Goal: Communication & Community: Answer question/provide support

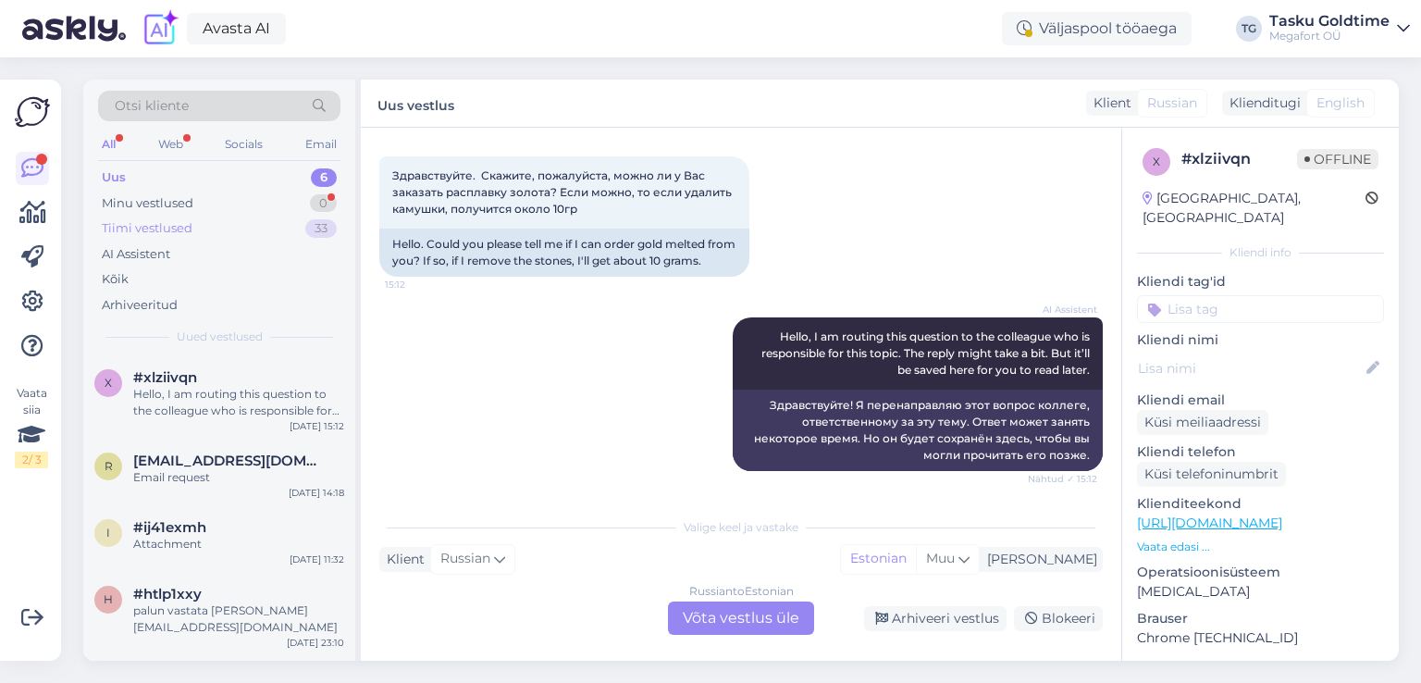
click at [306, 222] on div "33" at bounding box center [320, 228] width 31 height 19
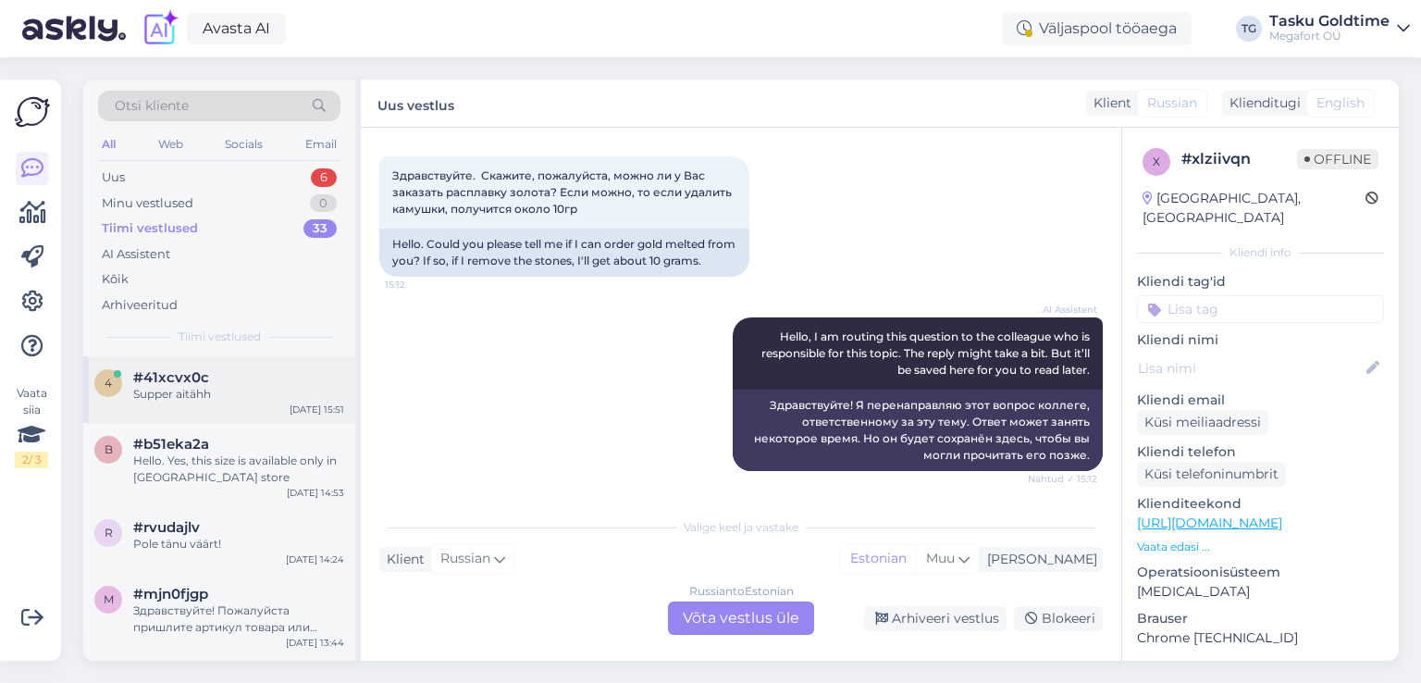
click at [311, 389] on div "Supper aitähh" at bounding box center [238, 394] width 211 height 17
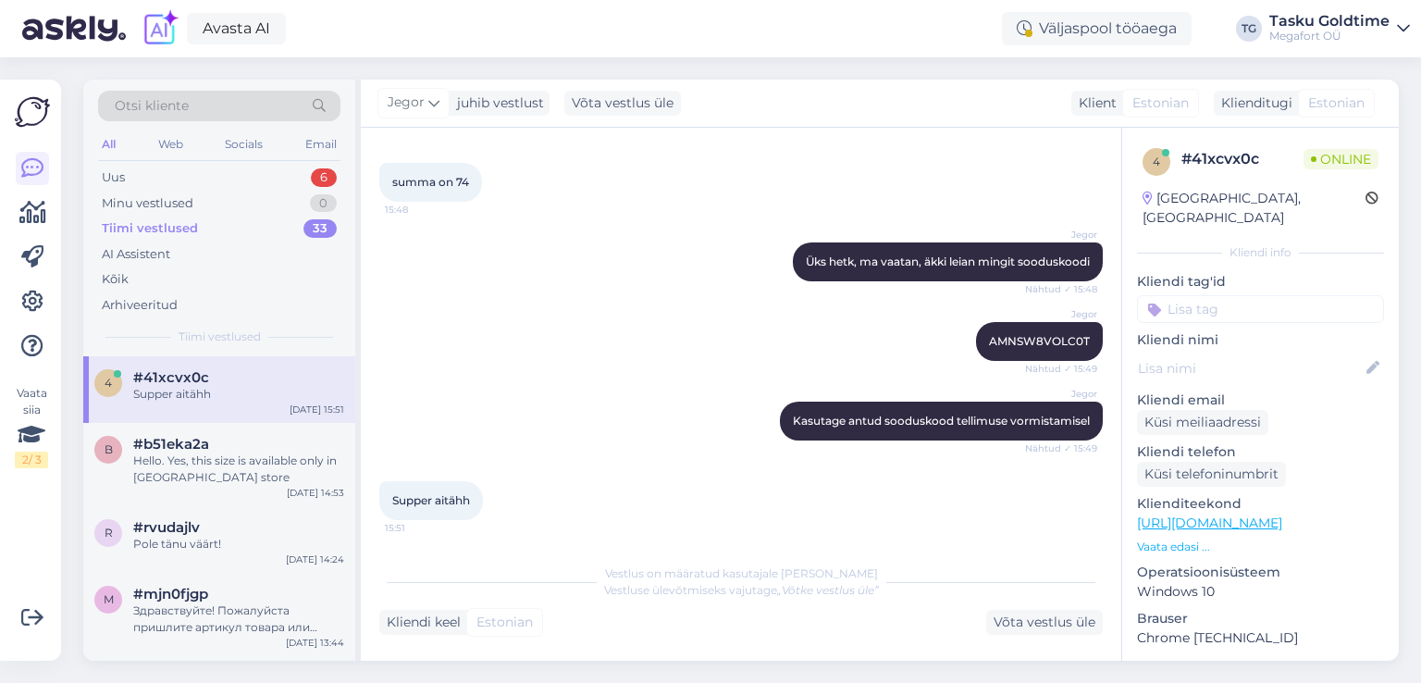
scroll to position [758, 0]
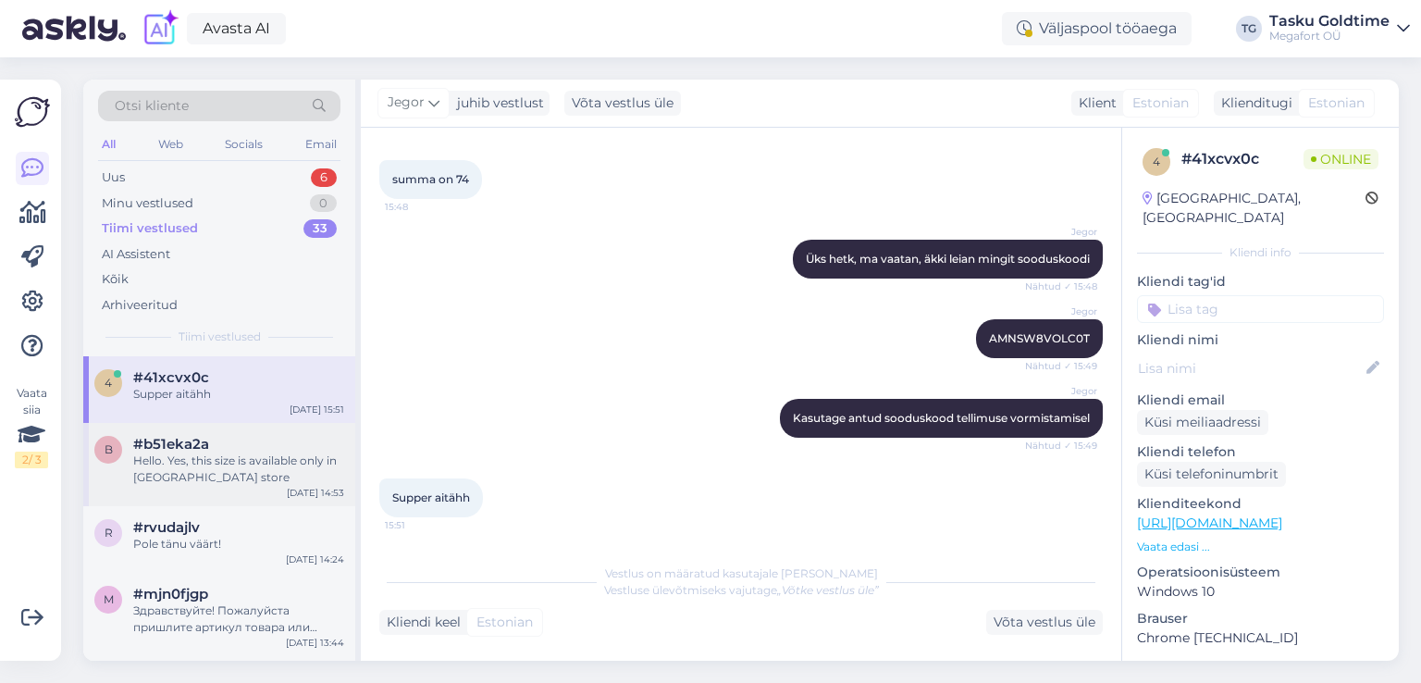
click at [231, 476] on div "Hello. Yes, this size is available only in [GEOGRAPHIC_DATA] store" at bounding box center [238, 468] width 211 height 33
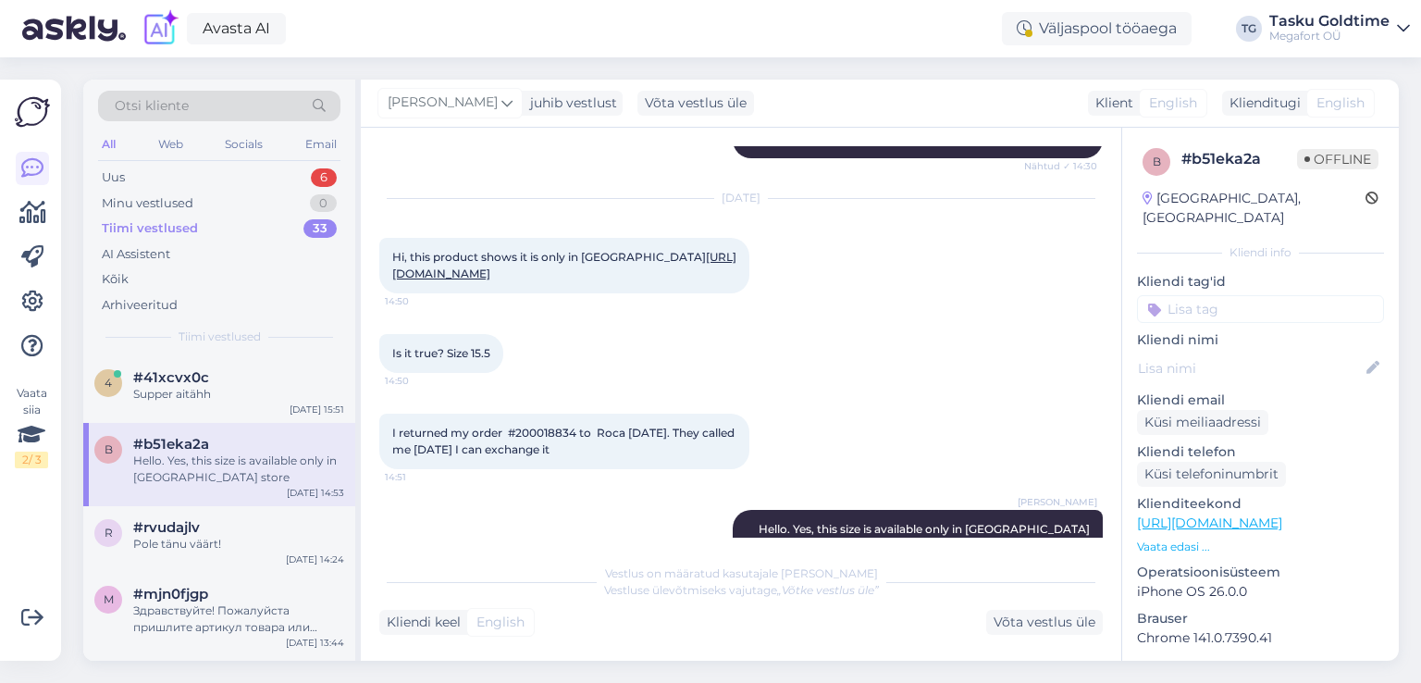
scroll to position [896, 0]
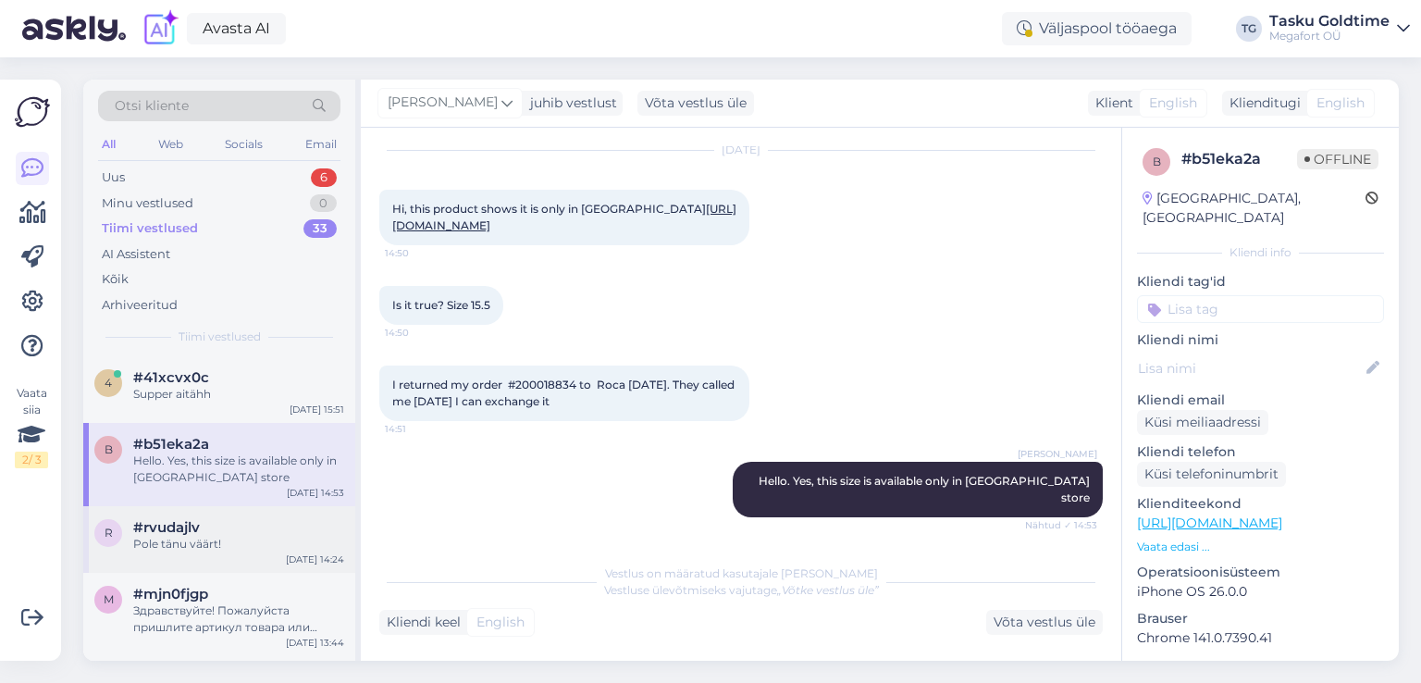
click at [295, 530] on div "#rvudajlv" at bounding box center [238, 527] width 211 height 17
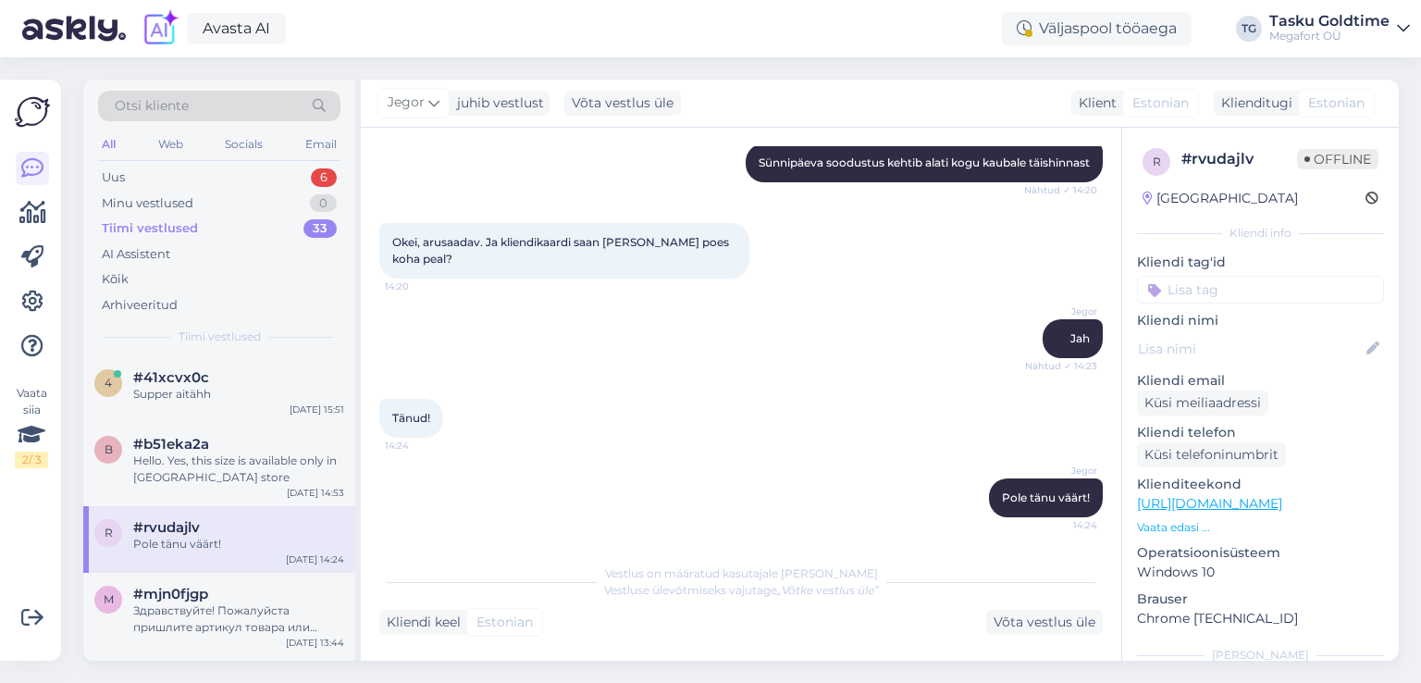
scroll to position [2099, 0]
click at [292, 569] on div "r #rvudajlv Pole tänu väärt! [DATE] 14:24" at bounding box center [219, 539] width 272 height 67
click at [300, 375] on div "#41xcvx0c" at bounding box center [238, 377] width 211 height 17
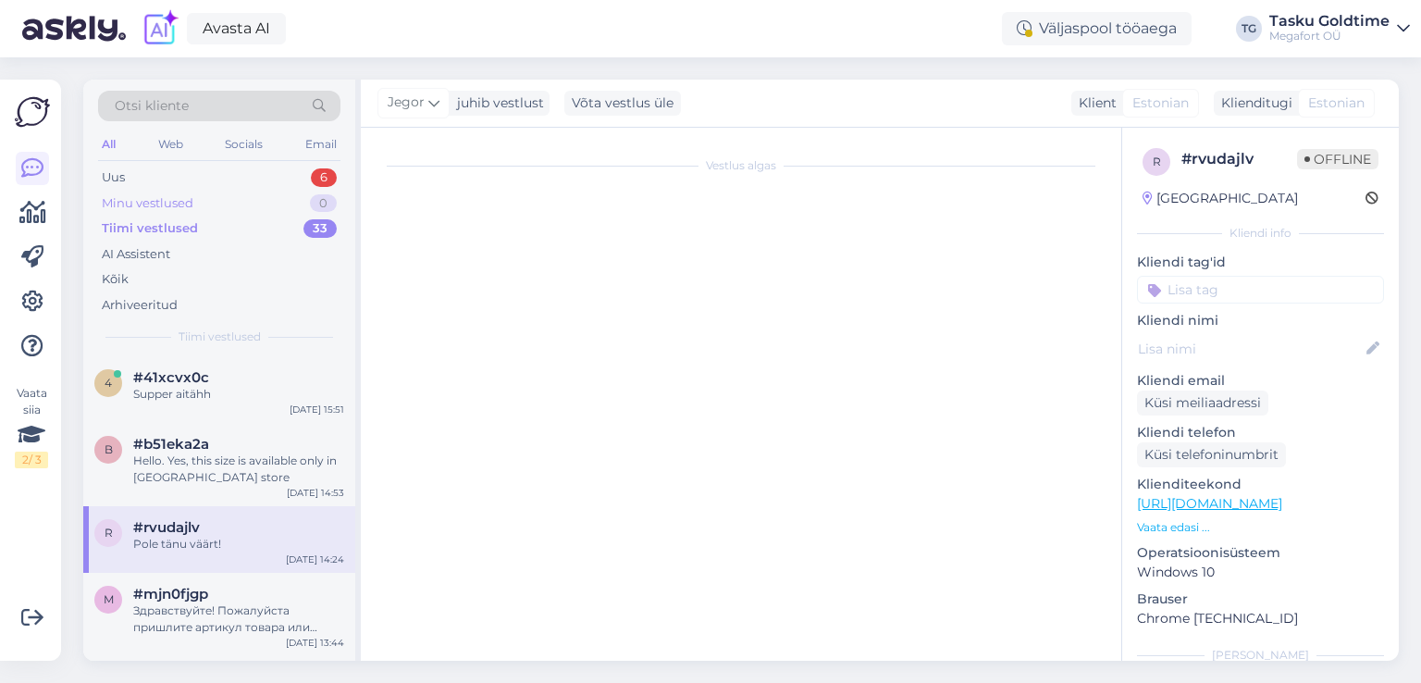
scroll to position [759, 0]
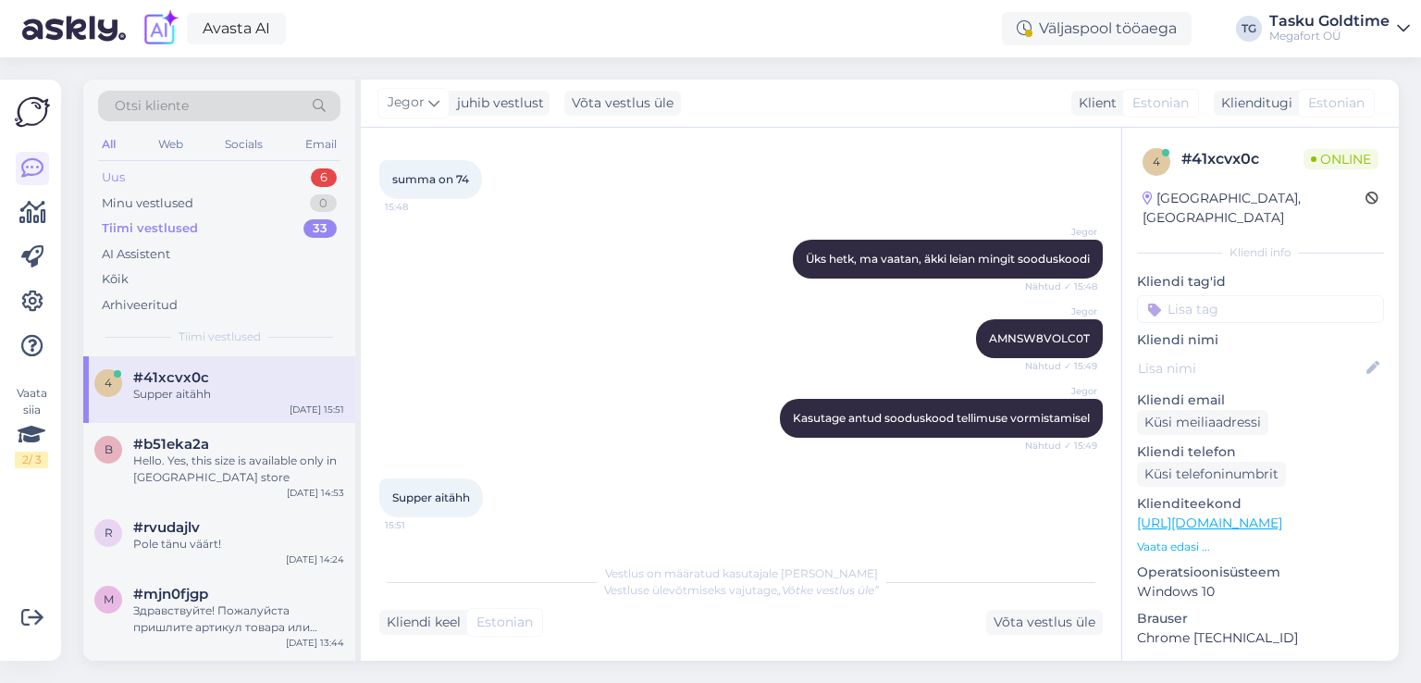
click at [322, 171] on div "6" at bounding box center [324, 177] width 26 height 19
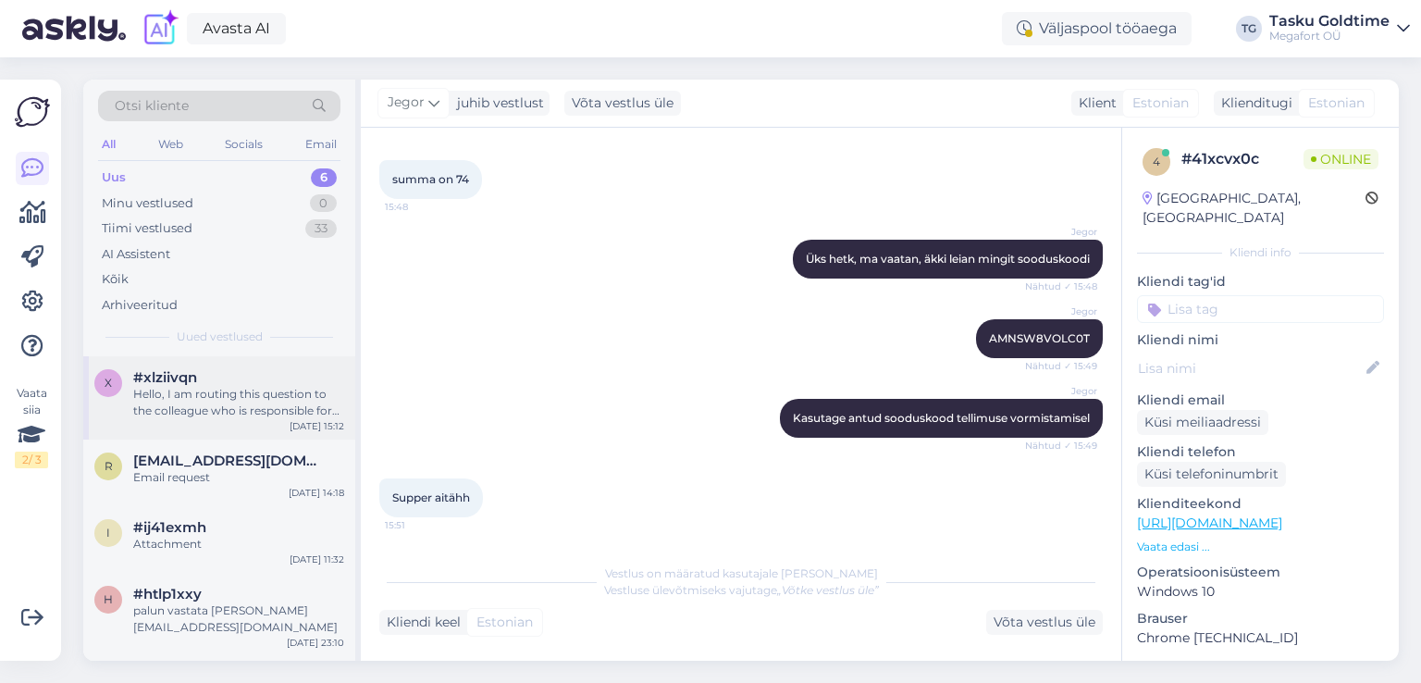
drag, startPoint x: 285, startPoint y: 374, endPoint x: 318, endPoint y: 374, distance: 33.3
click at [287, 374] on div "#xlziivqn" at bounding box center [238, 377] width 211 height 17
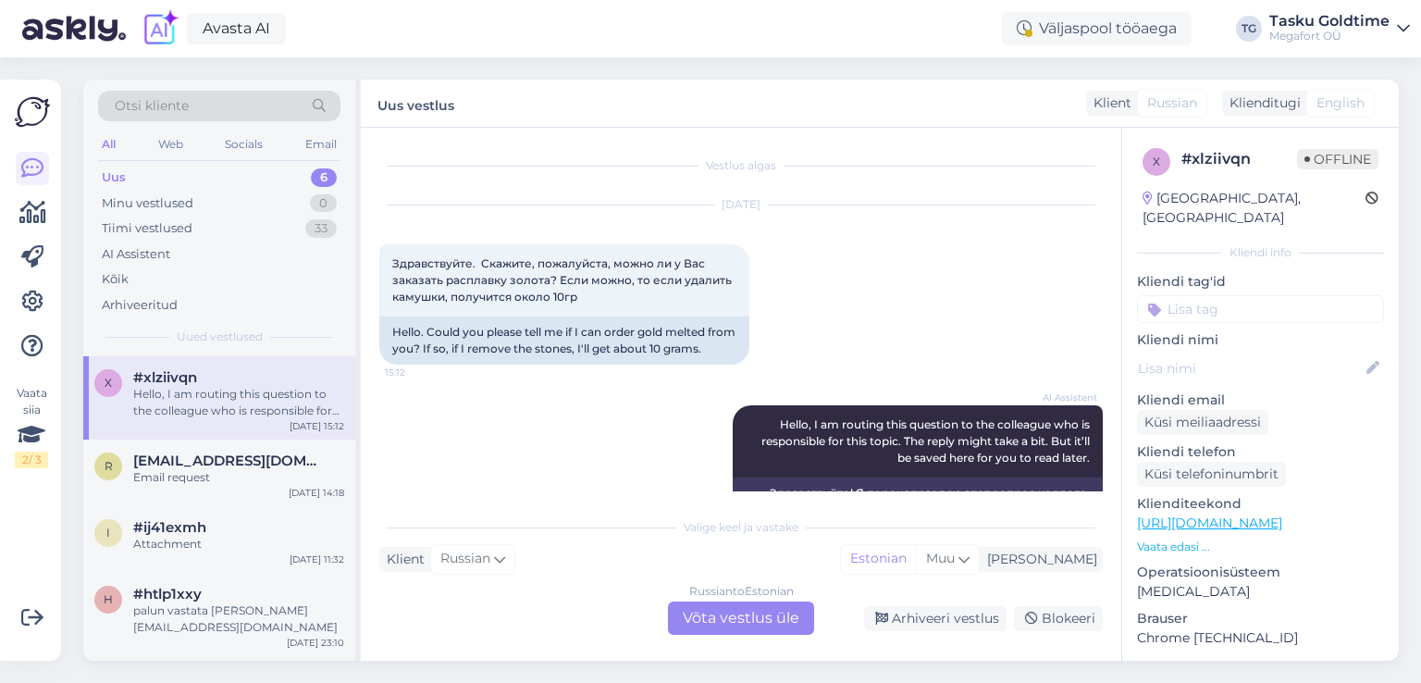
scroll to position [88, 0]
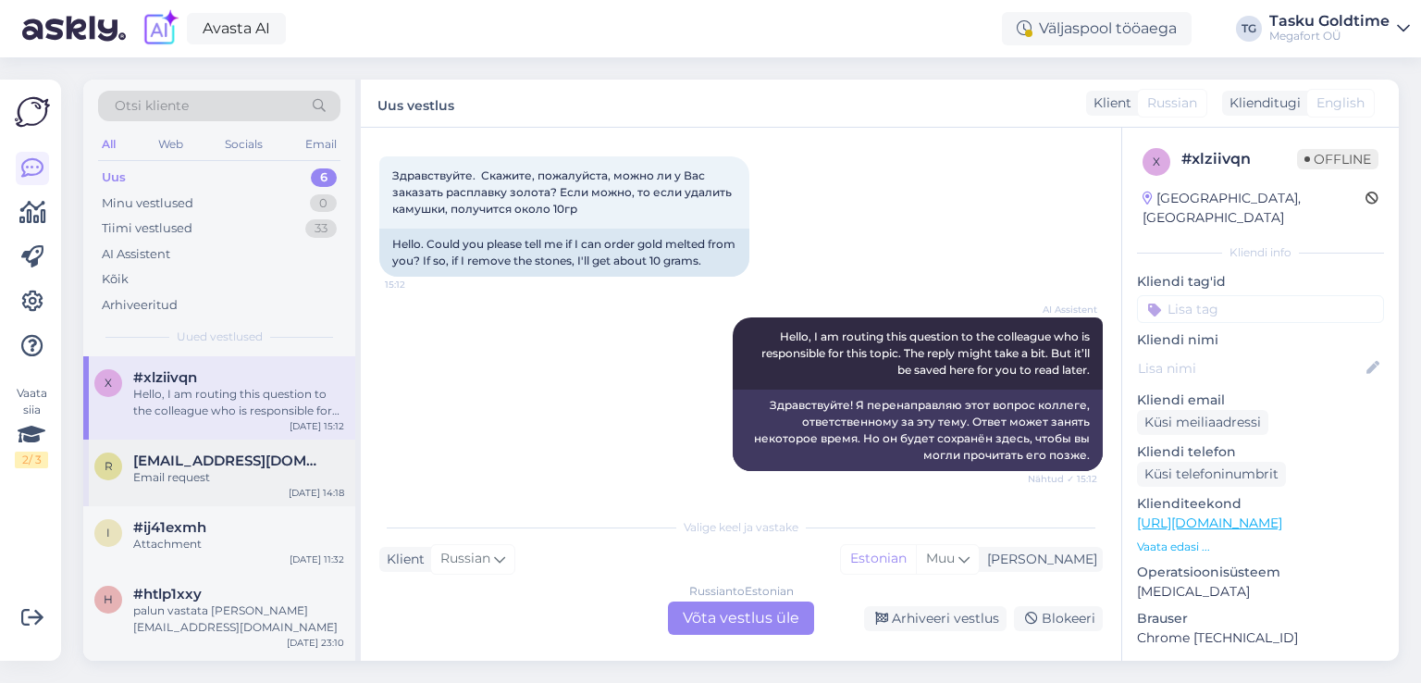
click at [331, 481] on div "Email request" at bounding box center [238, 477] width 211 height 17
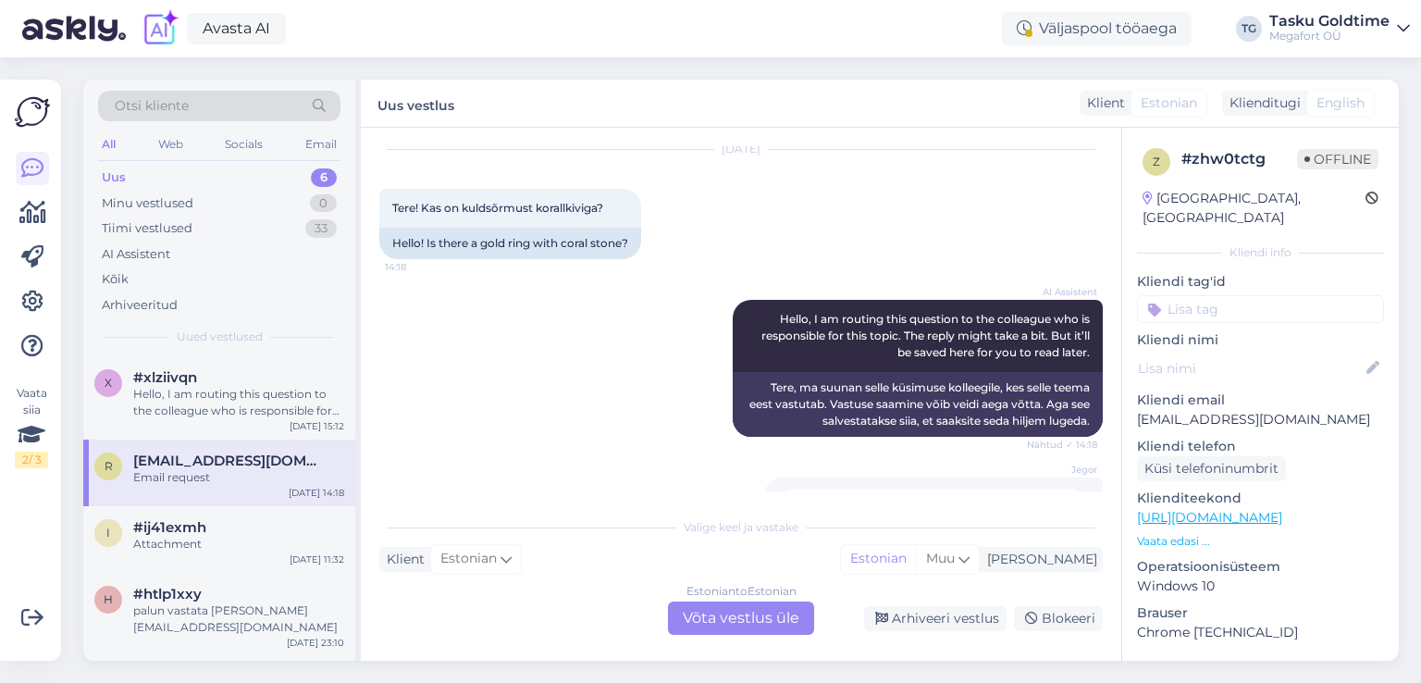
scroll to position [0, 0]
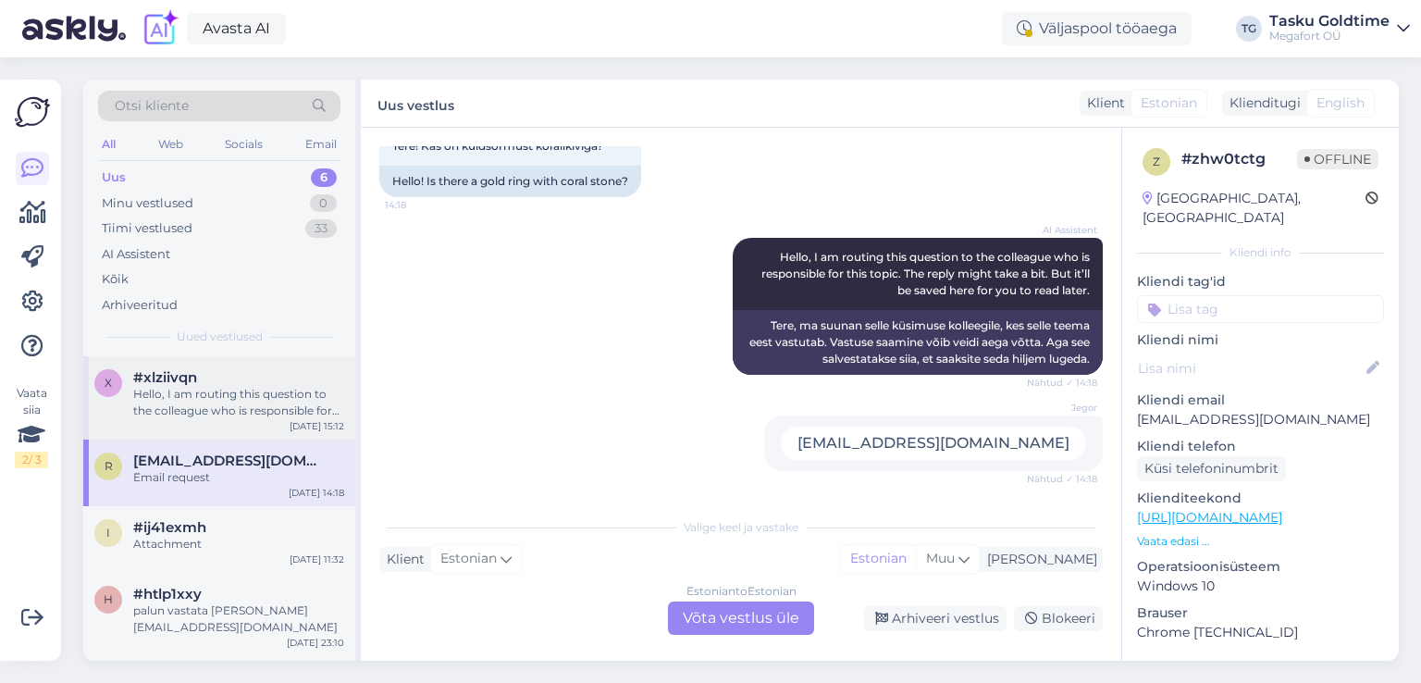
click at [299, 380] on div "#xlziivqn" at bounding box center [238, 377] width 211 height 17
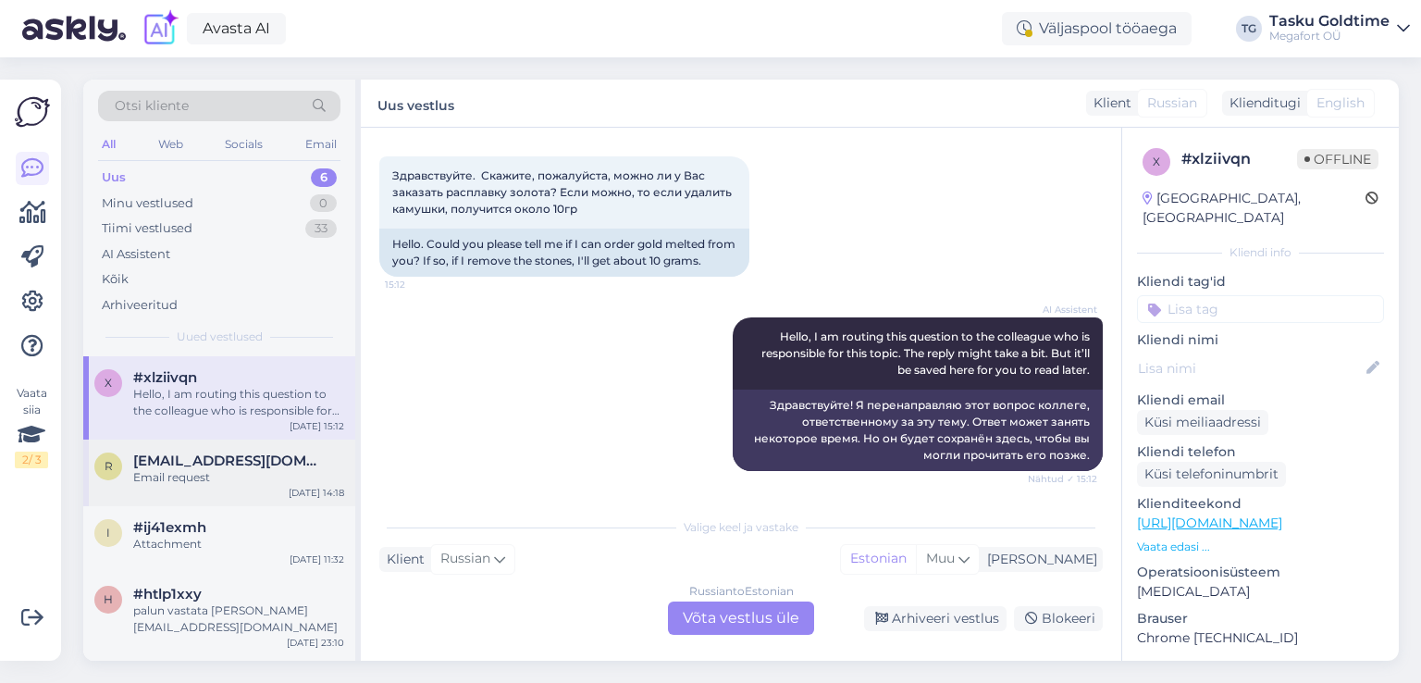
click at [322, 463] on div "[EMAIL_ADDRESS][DOMAIN_NAME]" at bounding box center [238, 460] width 211 height 17
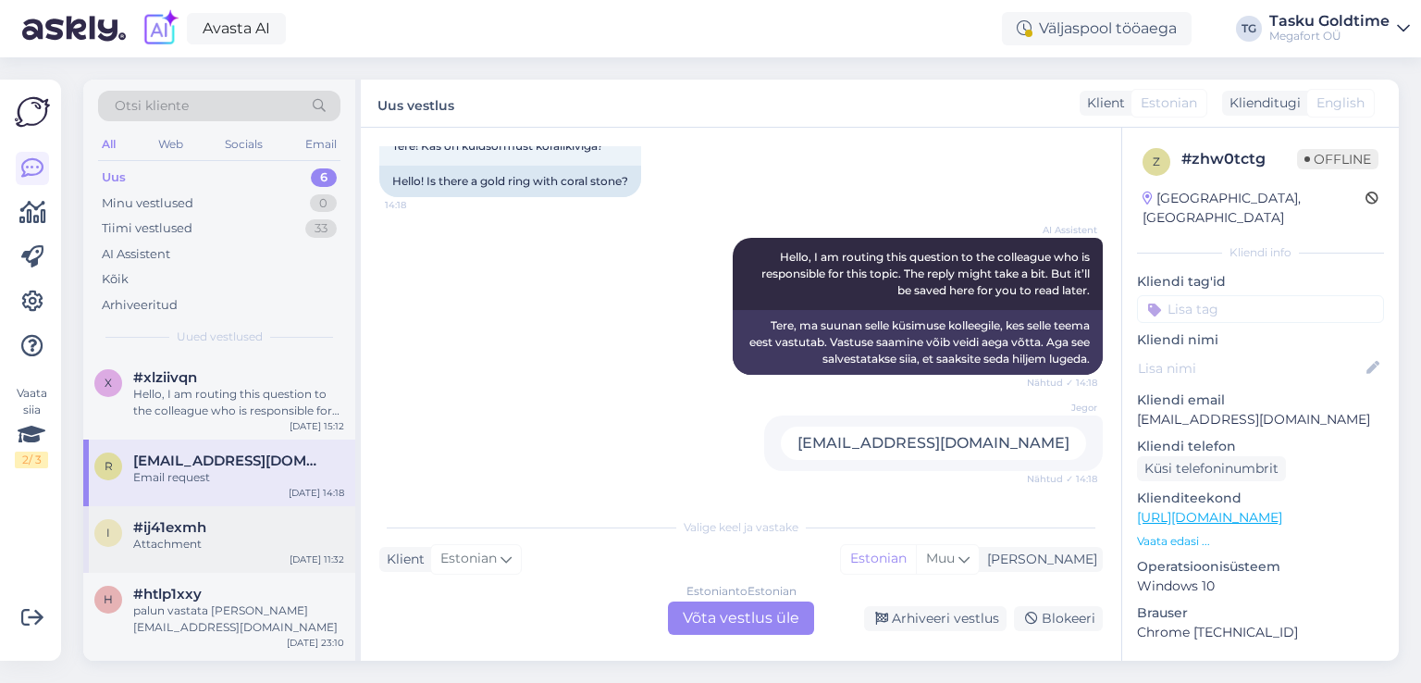
click at [320, 529] on div "#ij41exmh" at bounding box center [238, 527] width 211 height 17
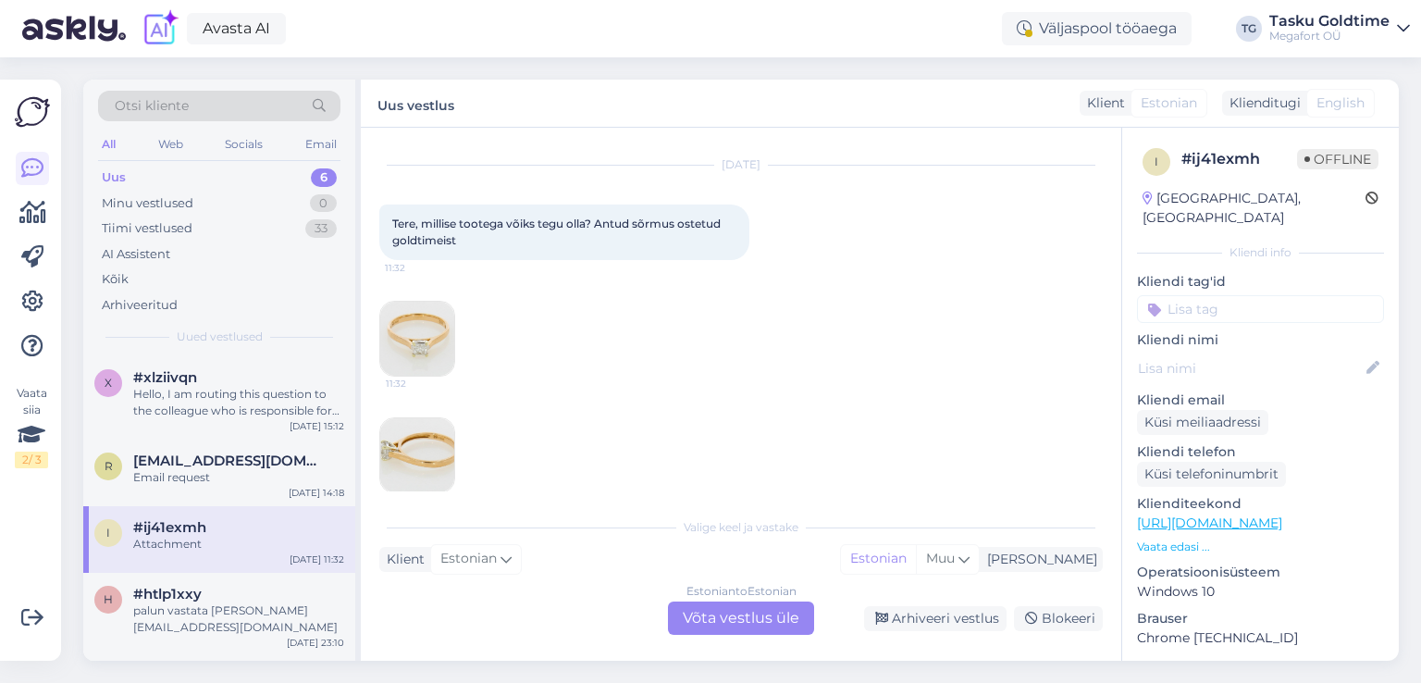
scroll to position [61, 0]
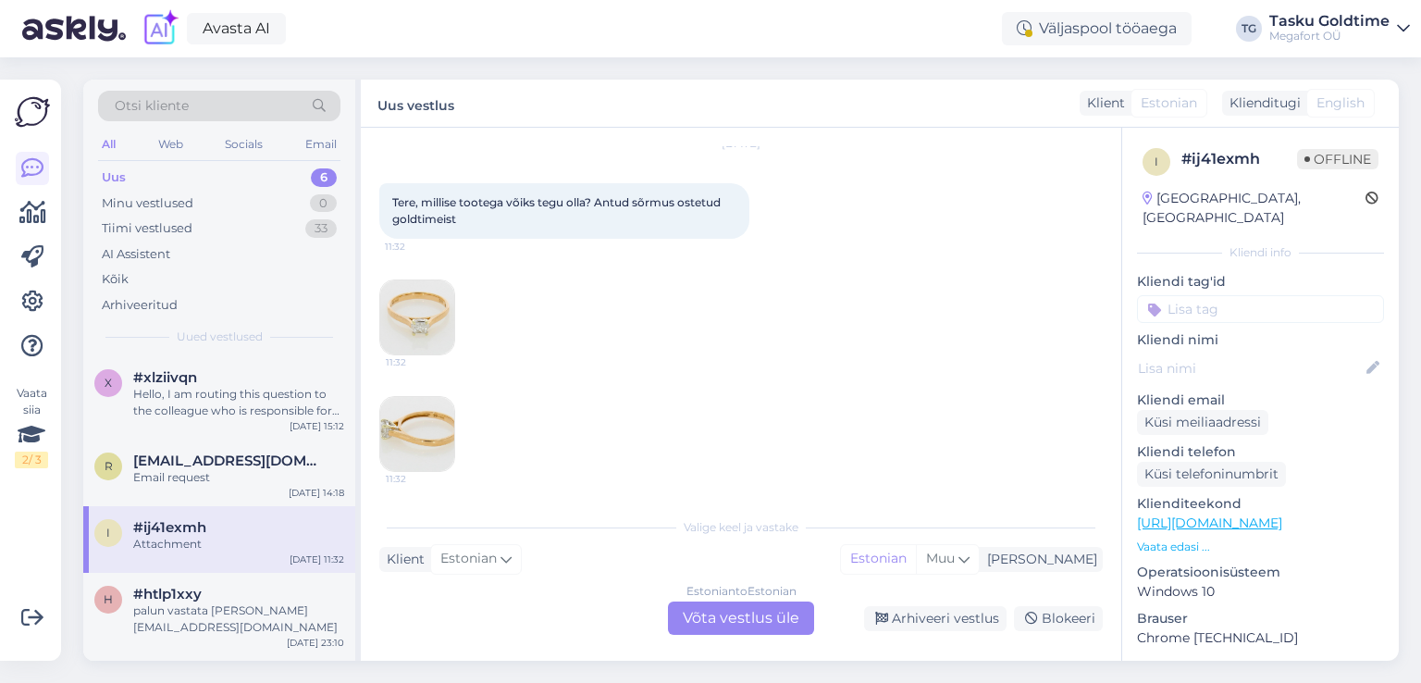
click at [411, 310] on img at bounding box center [417, 317] width 74 height 74
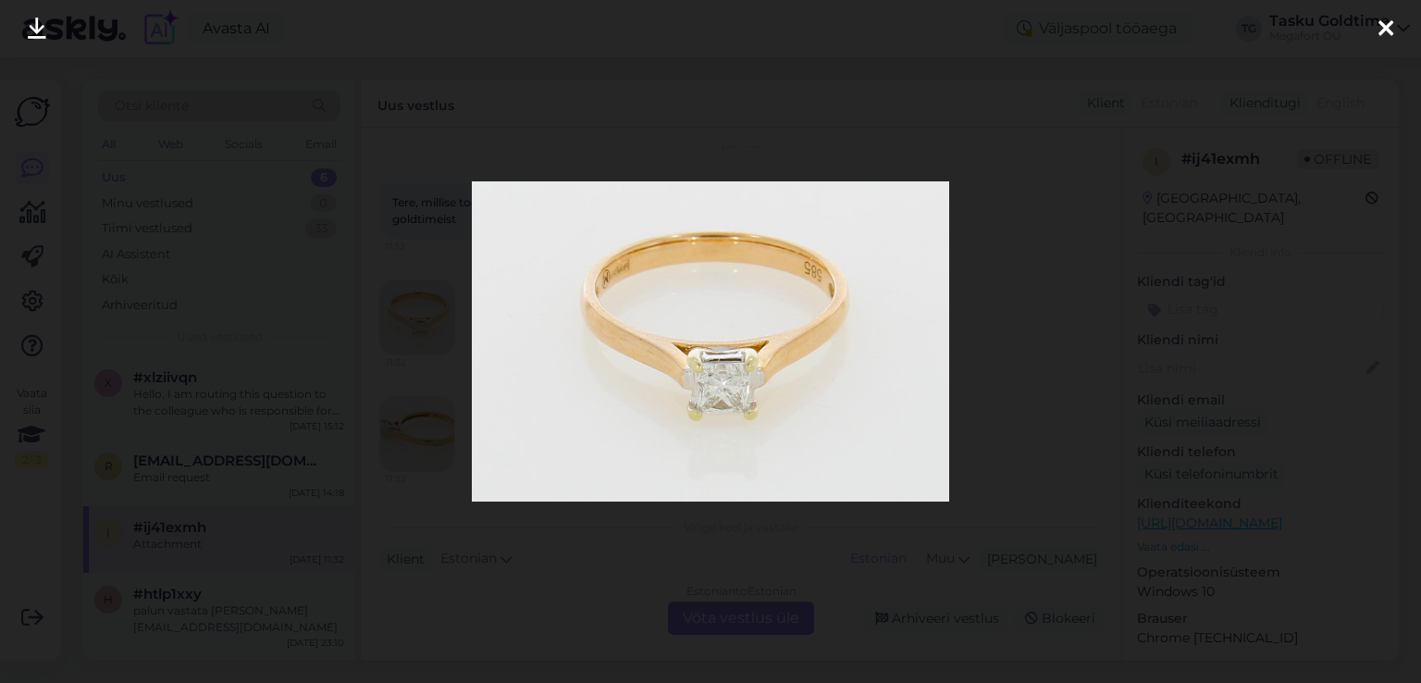
click at [1187, 380] on div at bounding box center [710, 341] width 1421 height 683
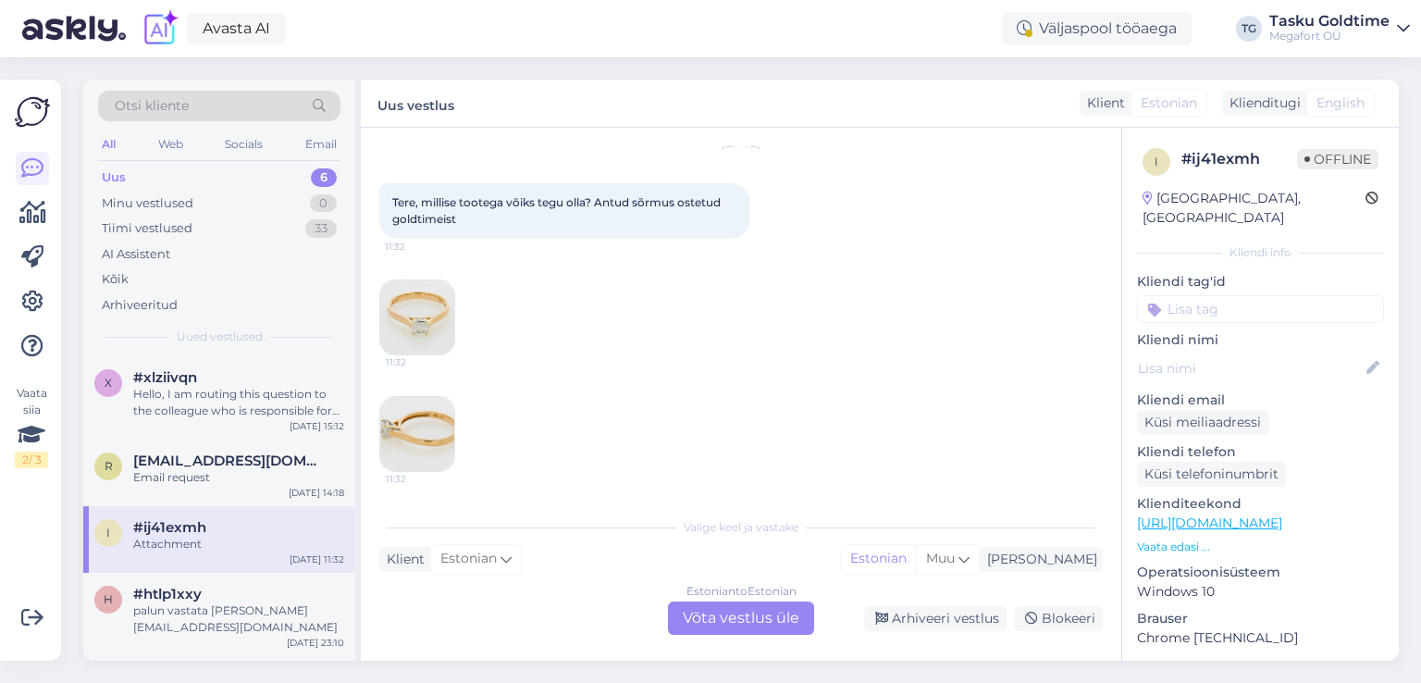
click at [414, 458] on img at bounding box center [417, 434] width 74 height 74
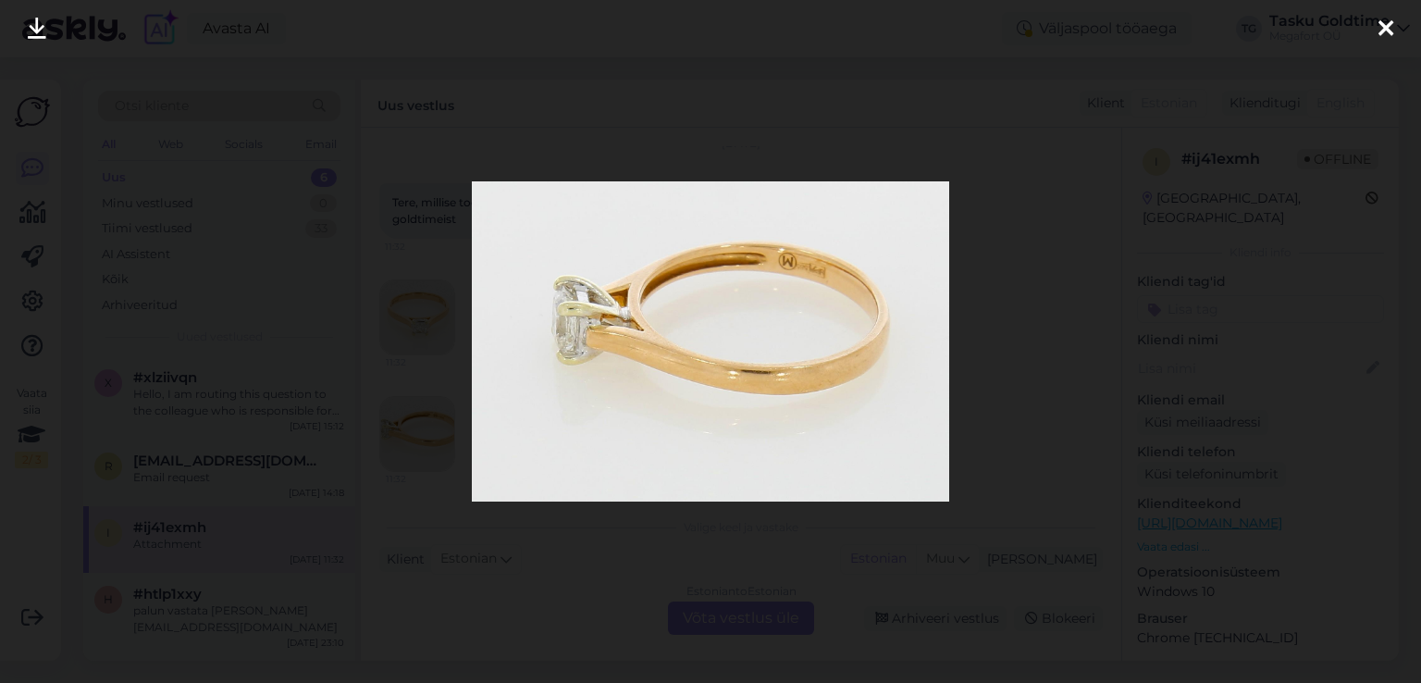
click at [744, 324] on img at bounding box center [711, 341] width 478 height 320
drag, startPoint x: 666, startPoint y: 321, endPoint x: 633, endPoint y: 314, distance: 34.1
click at [1006, 283] on div at bounding box center [710, 341] width 1421 height 683
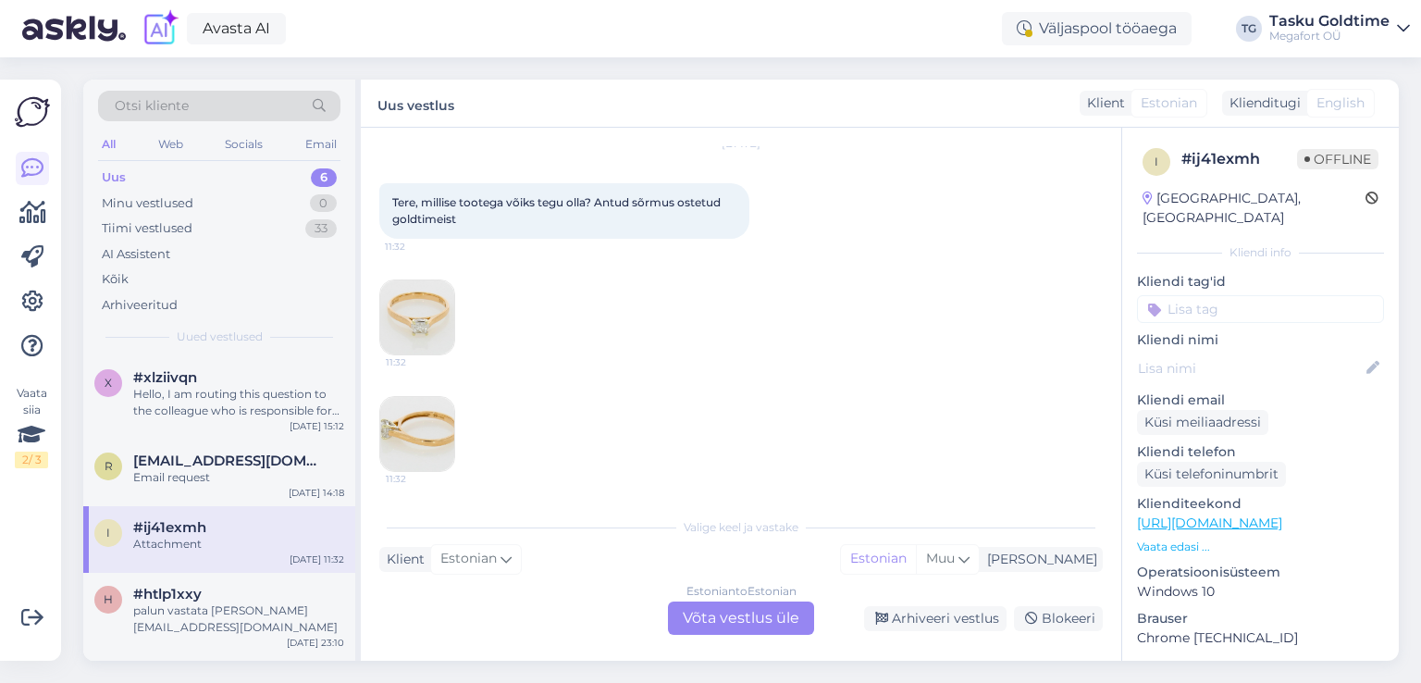
click at [417, 437] on img at bounding box center [417, 434] width 74 height 74
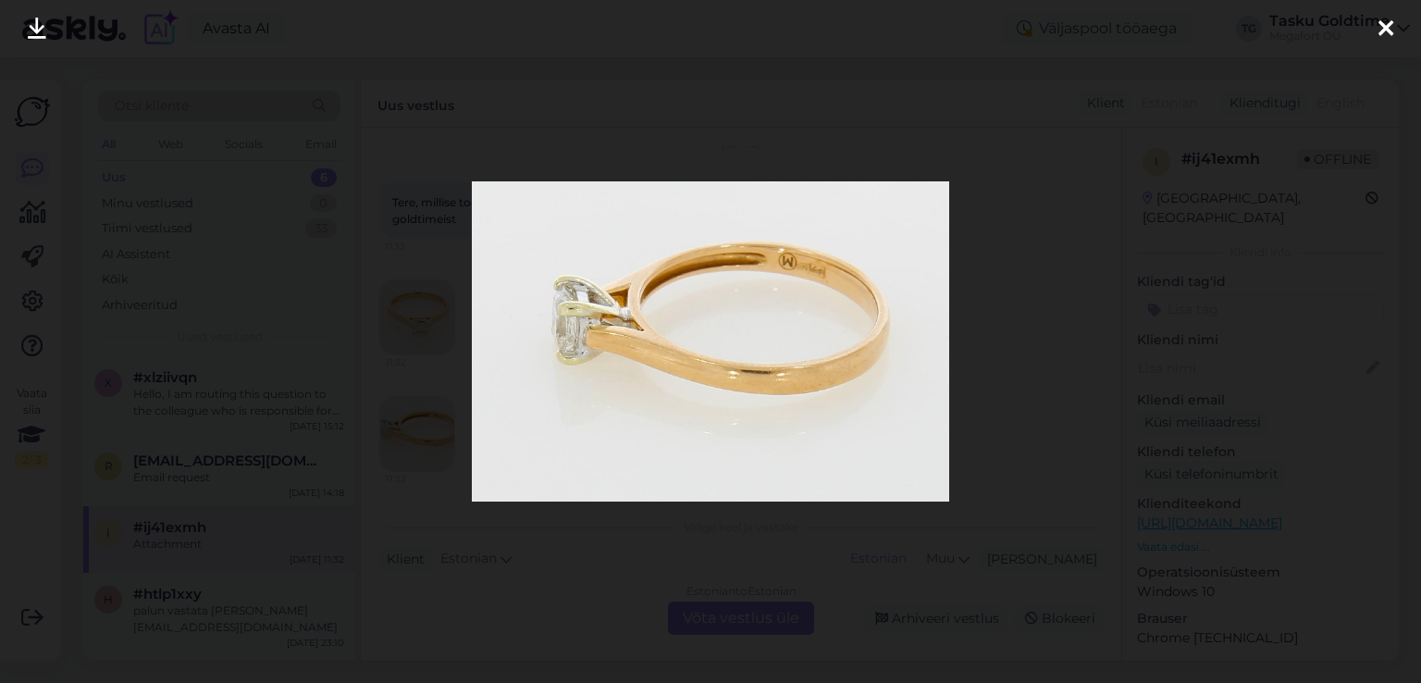
click at [1081, 182] on div at bounding box center [710, 341] width 1421 height 683
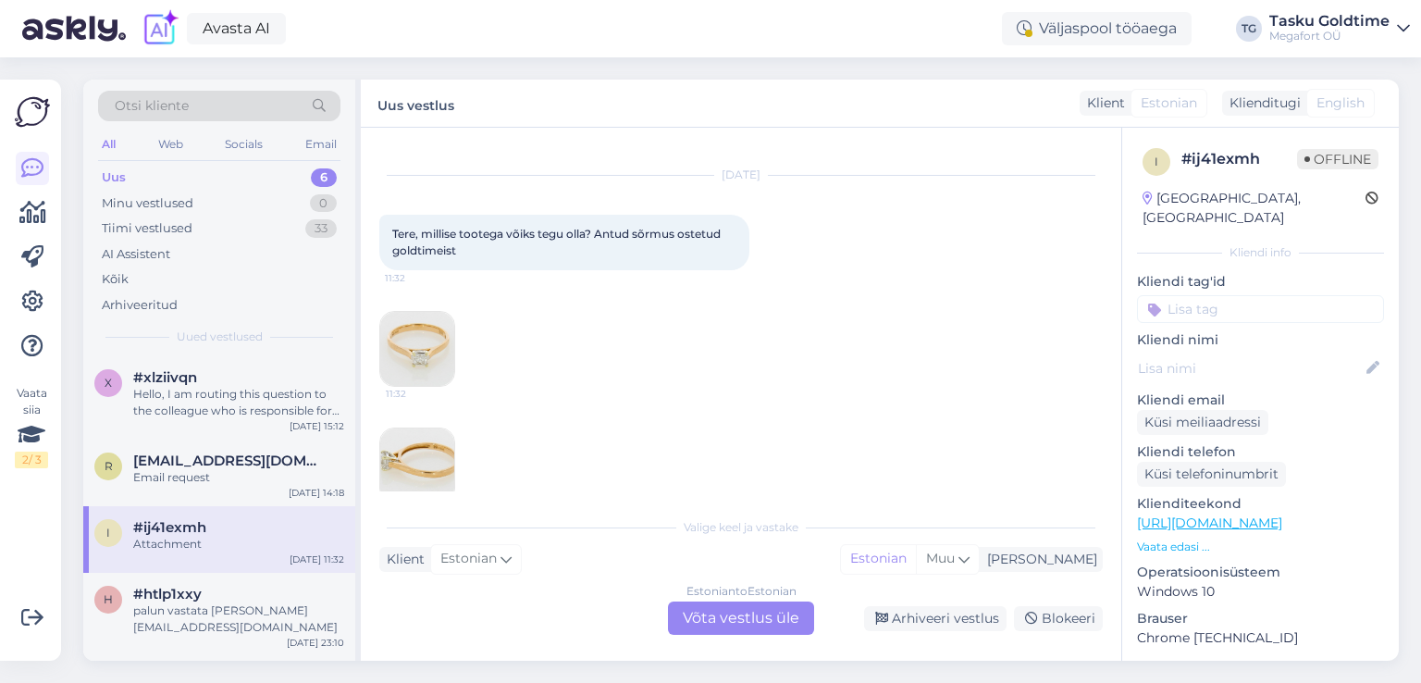
scroll to position [0, 0]
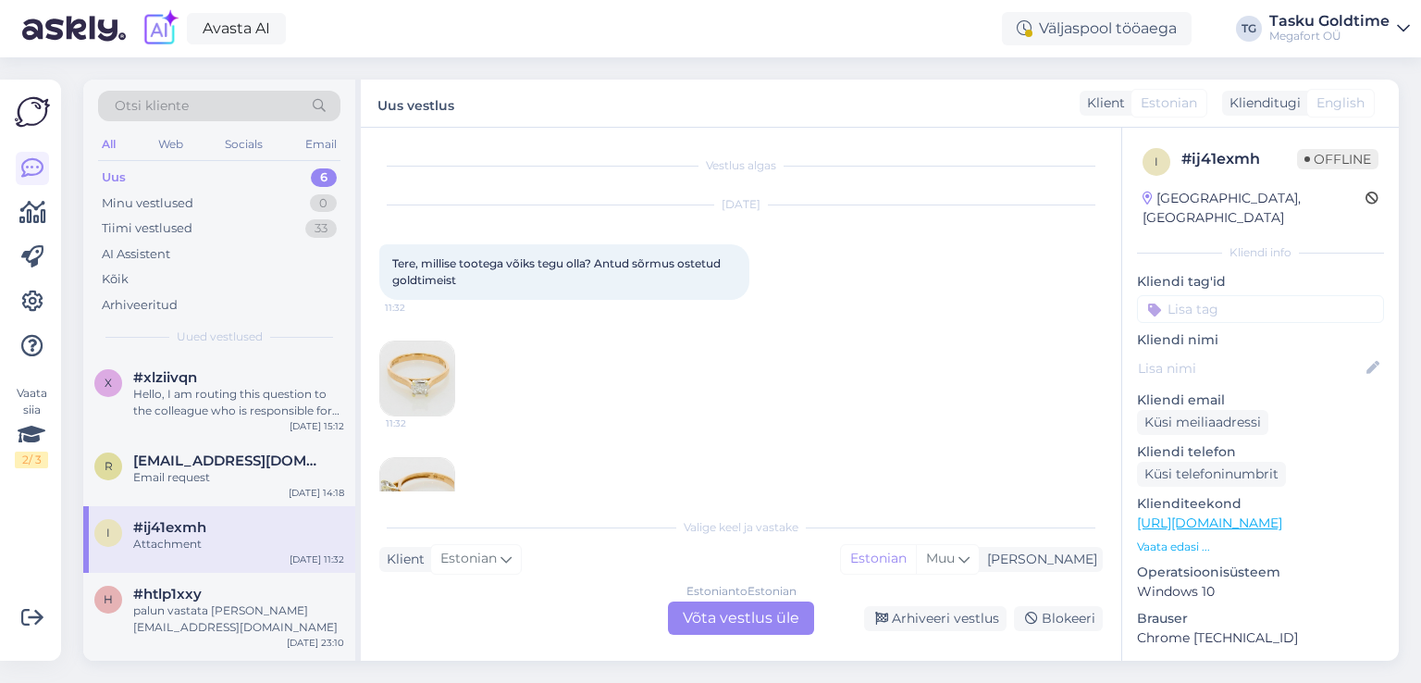
click at [408, 388] on img at bounding box center [417, 378] width 74 height 74
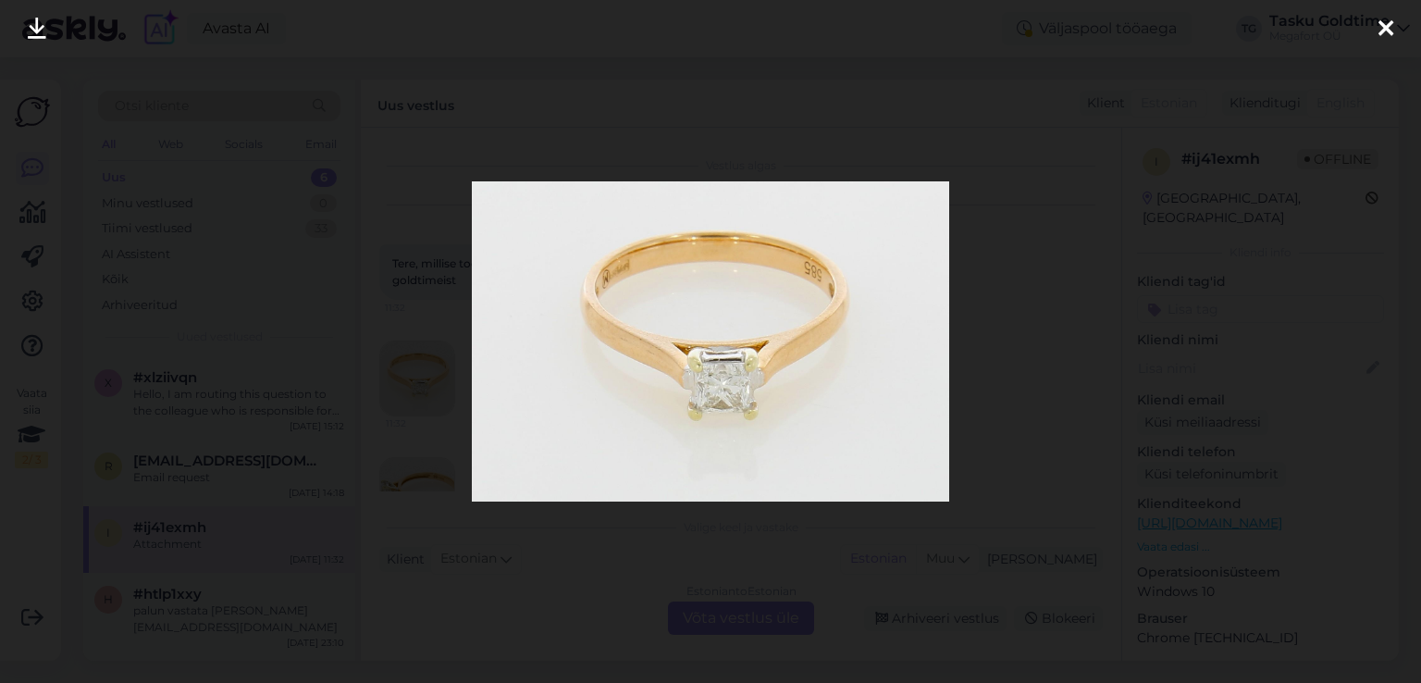
click at [444, 352] on div at bounding box center [710, 341] width 1421 height 683
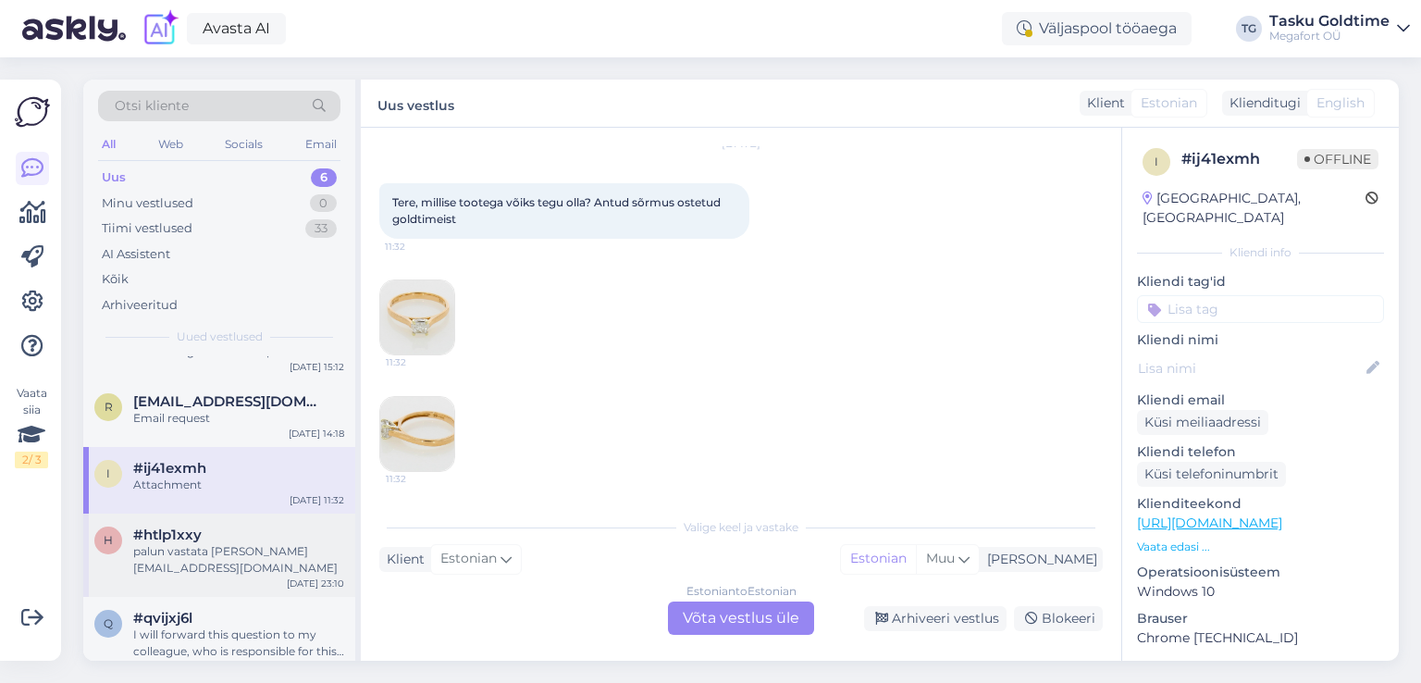
scroll to position [93, 0]
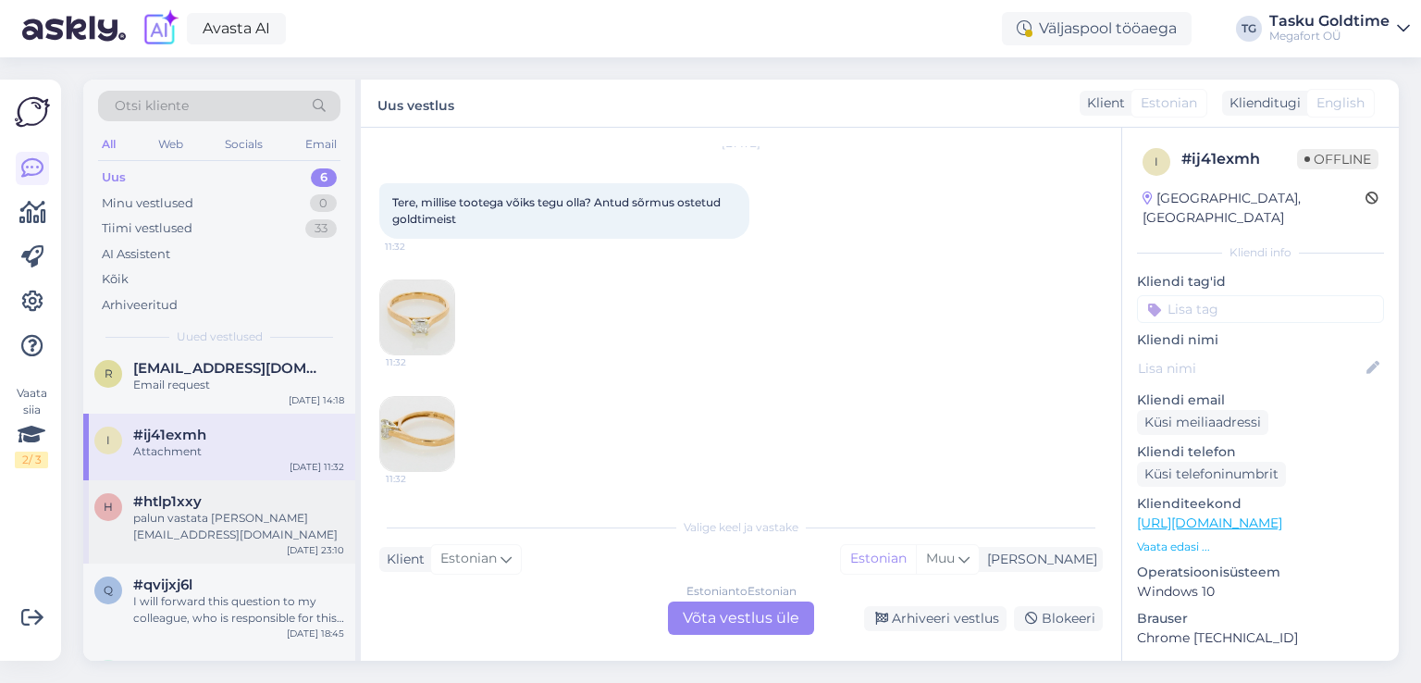
click at [309, 525] on div "palun vastata [PERSON_NAME][EMAIL_ADDRESS][DOMAIN_NAME]" at bounding box center [238, 526] width 211 height 33
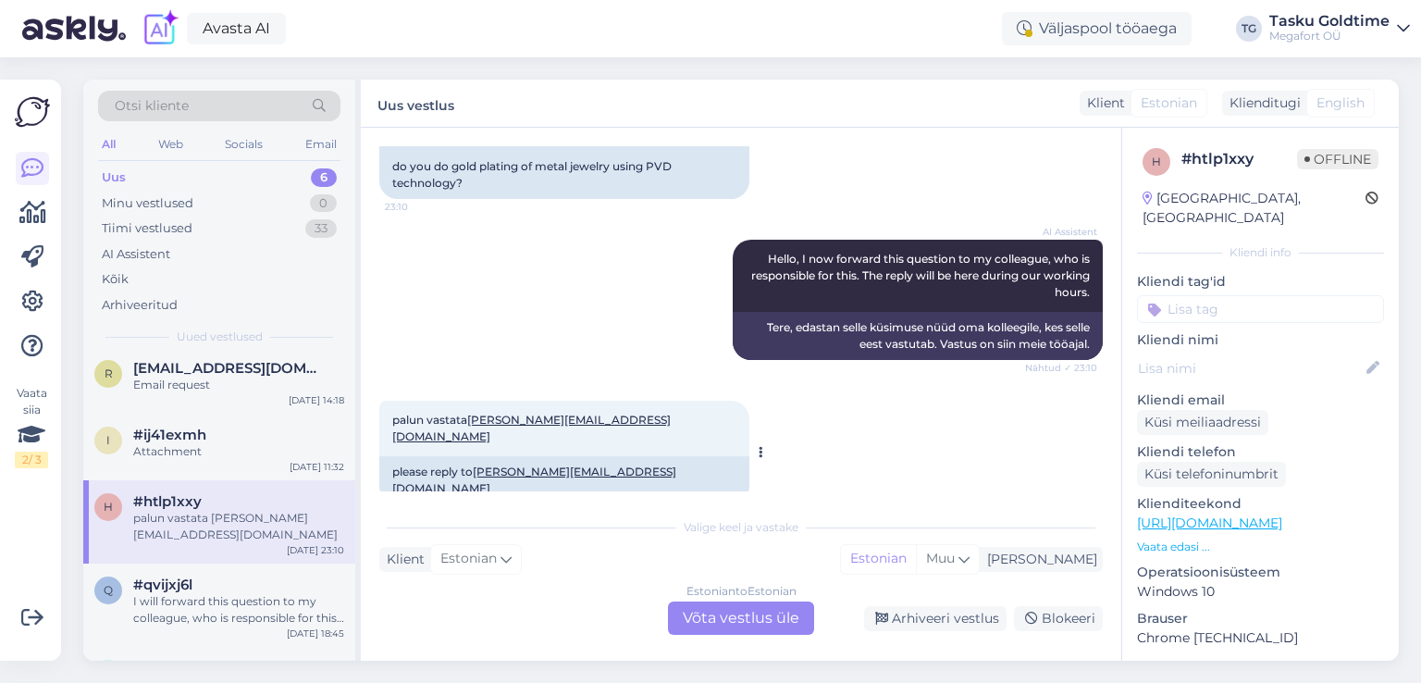
scroll to position [0, 0]
click at [295, 593] on div "I will forward this question to my colleague, who is responsible for this. The …" at bounding box center [238, 609] width 211 height 33
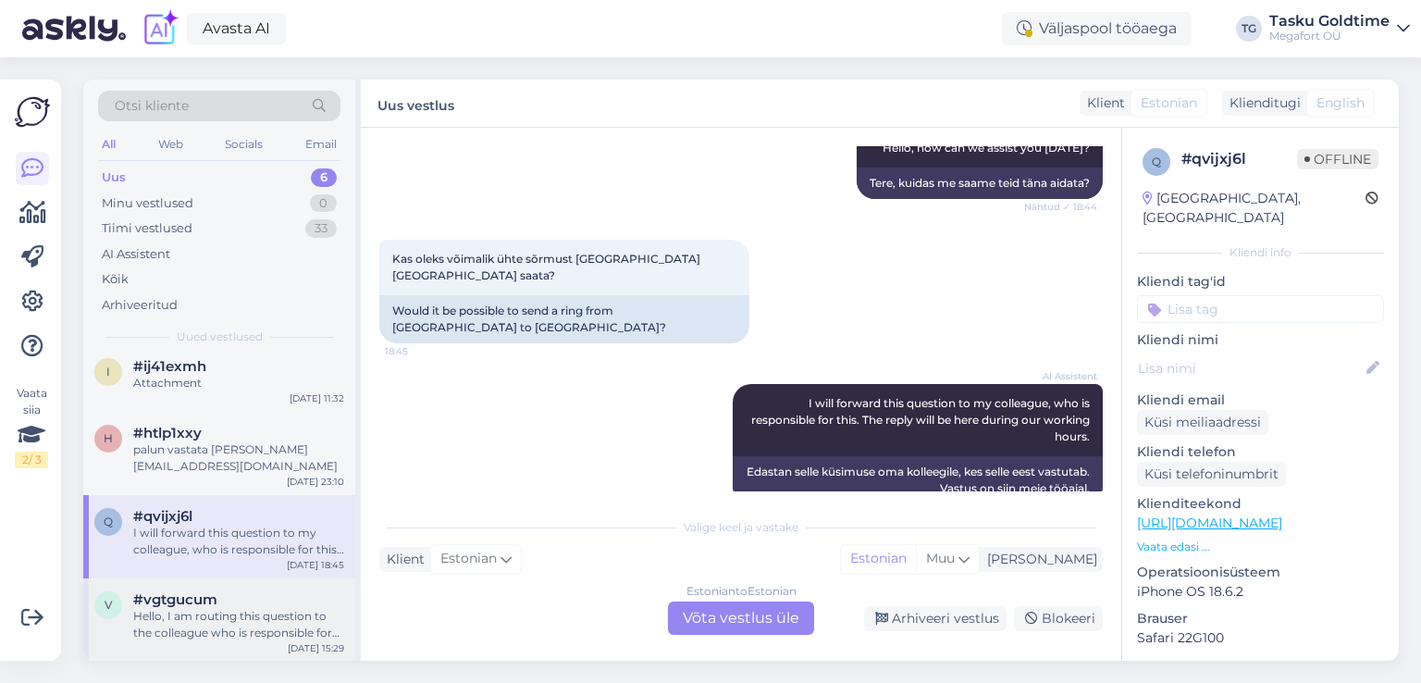
click at [267, 655] on div "v #vgtgucum Hello, I am routing this question to the colleague who is responsib…" at bounding box center [219, 619] width 272 height 83
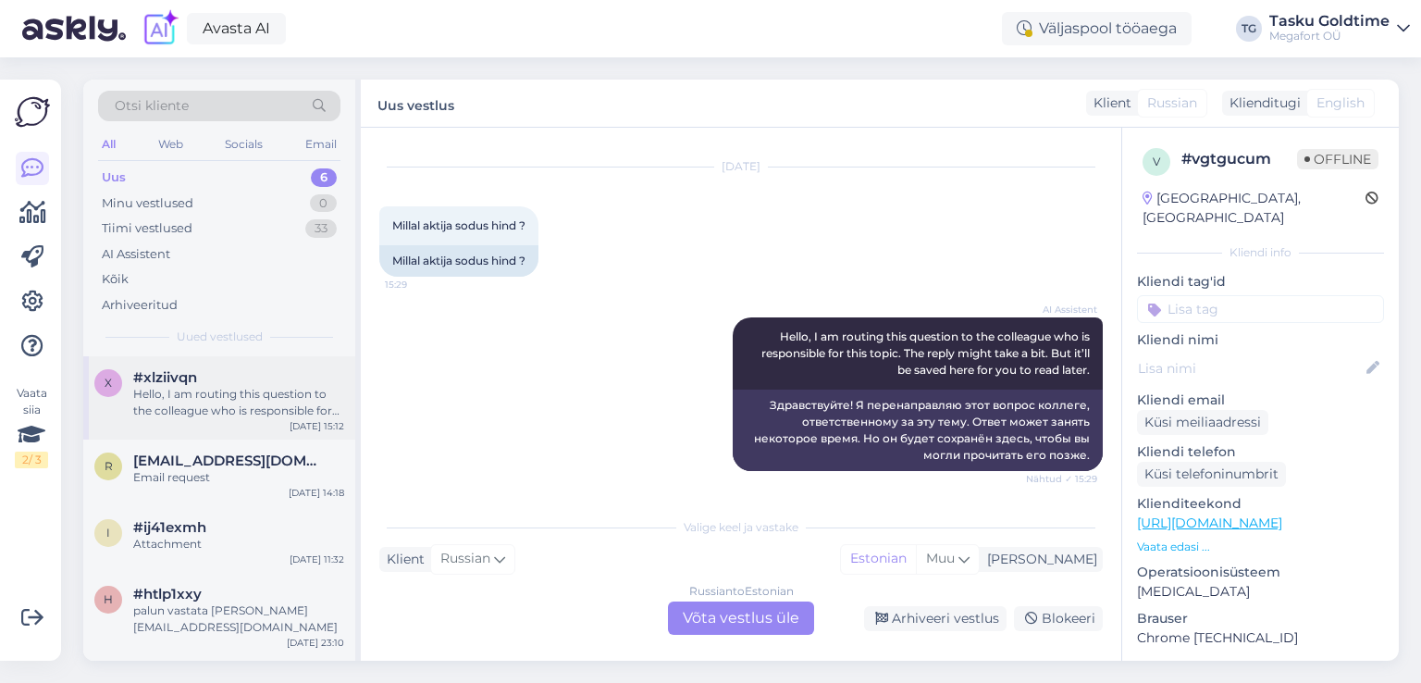
click at [260, 412] on div "Hello, I am routing this question to the colleague who is responsible for this …" at bounding box center [238, 402] width 211 height 33
